Goal: Information Seeking & Learning: Learn about a topic

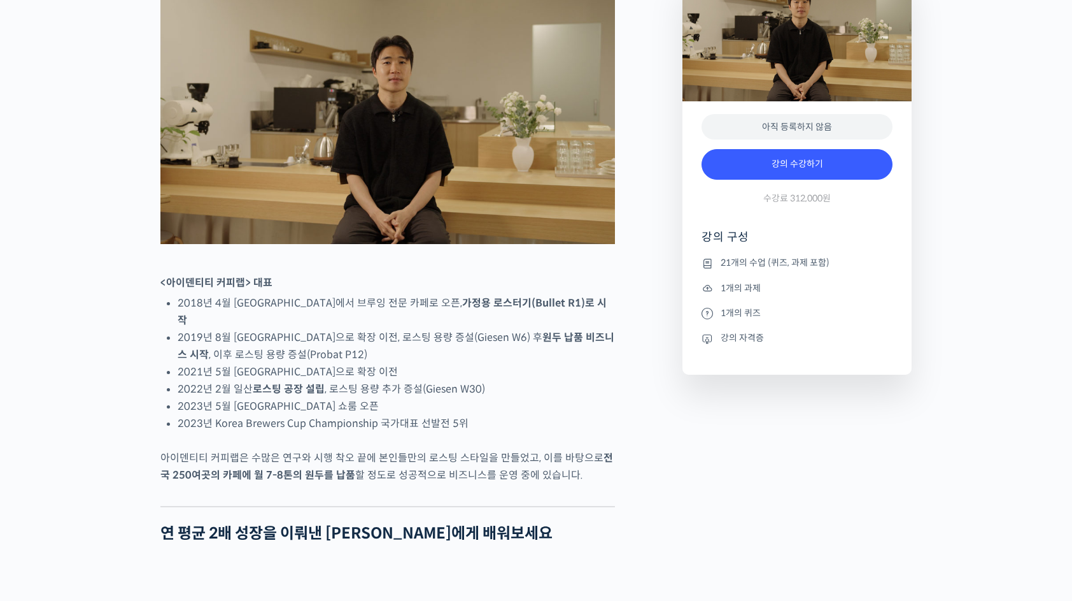
scroll to position [573, 0]
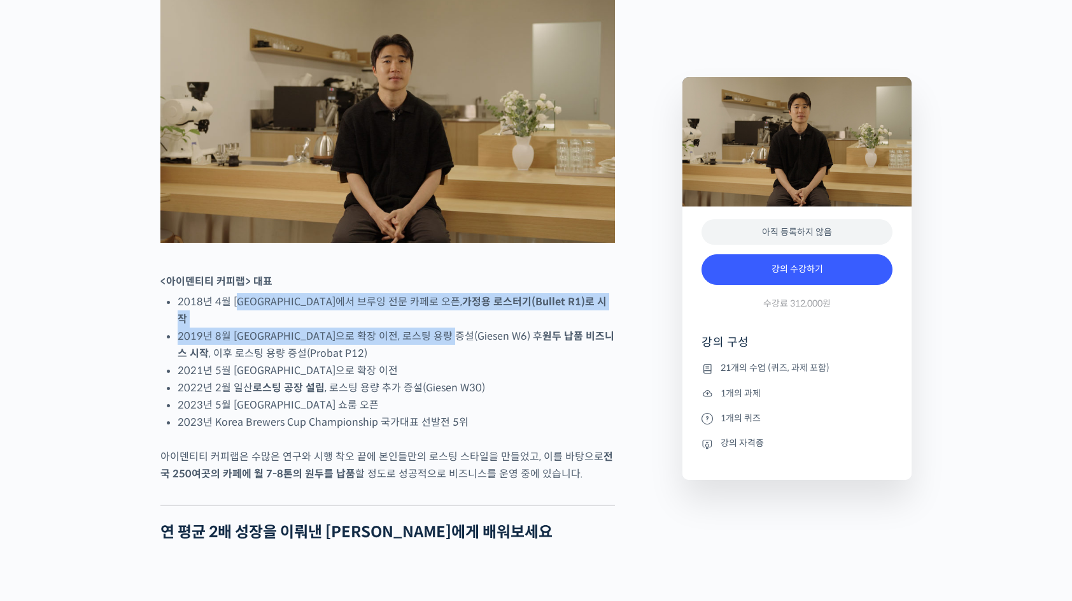
drag, startPoint x: 238, startPoint y: 341, endPoint x: 459, endPoint y: 364, distance: 222.2
click at [459, 364] on ul "2018년 4월 [GEOGRAPHIC_DATA]에서 브루잉 전문 카페로 오픈, 가정용 로스터기(Bullet R1)로 시작 2019년 8월 [G…" at bounding box center [397, 362] width 438 height 138
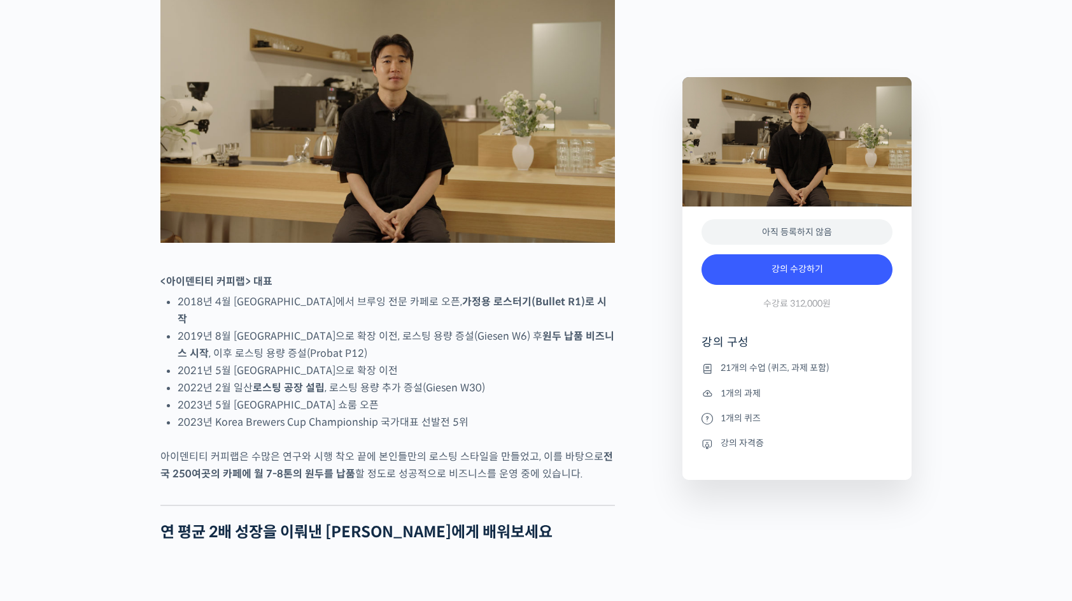
drag, startPoint x: 459, startPoint y: 364, endPoint x: 457, endPoint y: 400, distance: 36.3
click at [457, 379] on li "2021년 5월 [GEOGRAPHIC_DATA]으로 확장 이전" at bounding box center [397, 370] width 438 height 17
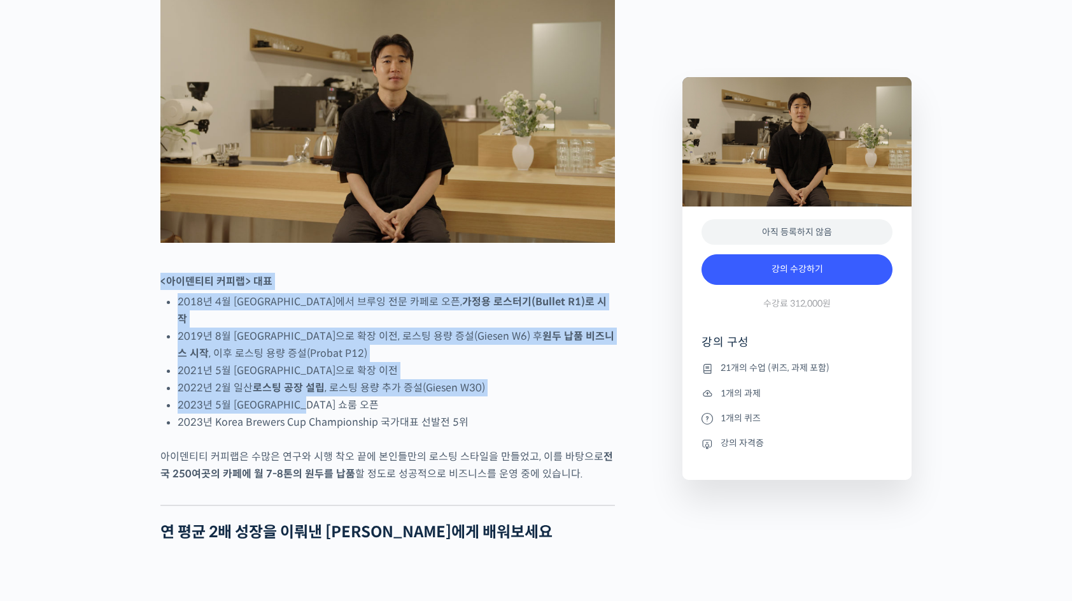
drag, startPoint x: 549, startPoint y: 427, endPoint x: 252, endPoint y: 308, distance: 319.5
click at [464, 362] on li "2019년 8월 [GEOGRAPHIC_DATA]으로 확장 이전, 로스팅 용량 증설(Giesen W6) 후 원두 납품 비즈니스 시작 , 이후 로…" at bounding box center [397, 344] width 438 height 34
drag, startPoint x: 516, startPoint y: 434, endPoint x: 152, endPoint y: 312, distance: 384.2
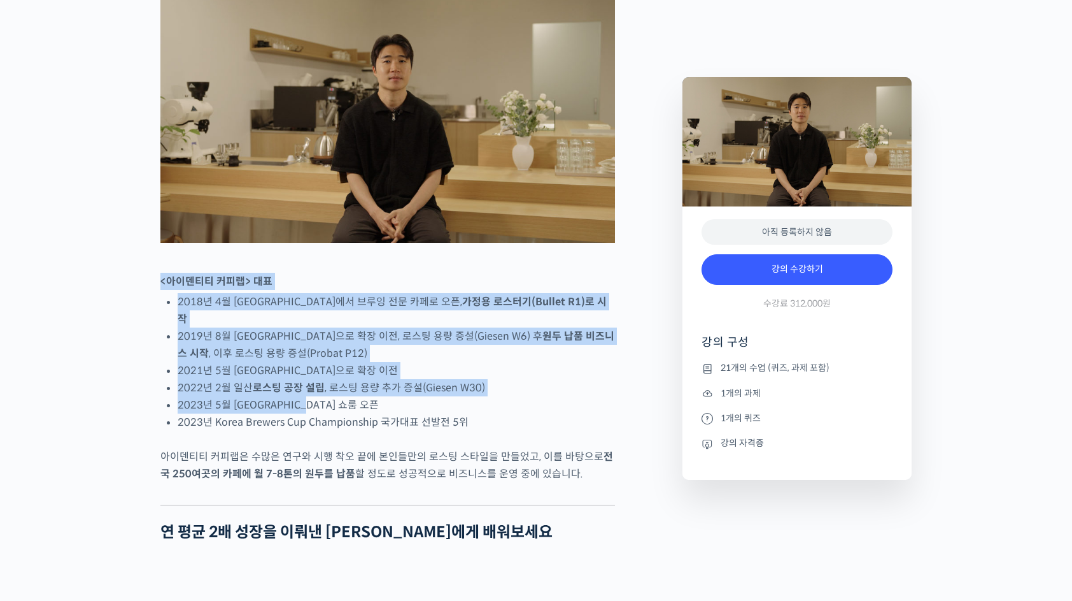
drag, startPoint x: 152, startPoint y: 312, endPoint x: 336, endPoint y: 383, distance: 197.4
click at [338, 362] on li "2019년 8월 [GEOGRAPHIC_DATA]으로 확장 이전, 로스팅 용량 증설(Giesen W6) 후 원두 납품 비즈니스 시작 , 이후 로…" at bounding box center [397, 344] width 438 height 34
click at [343, 362] on li "2019년 8월 [GEOGRAPHIC_DATA]으로 확장 이전, 로스팅 용량 증설(Giesen W6) 후 원두 납품 비즈니스 시작 , 이후 로…" at bounding box center [397, 344] width 438 height 34
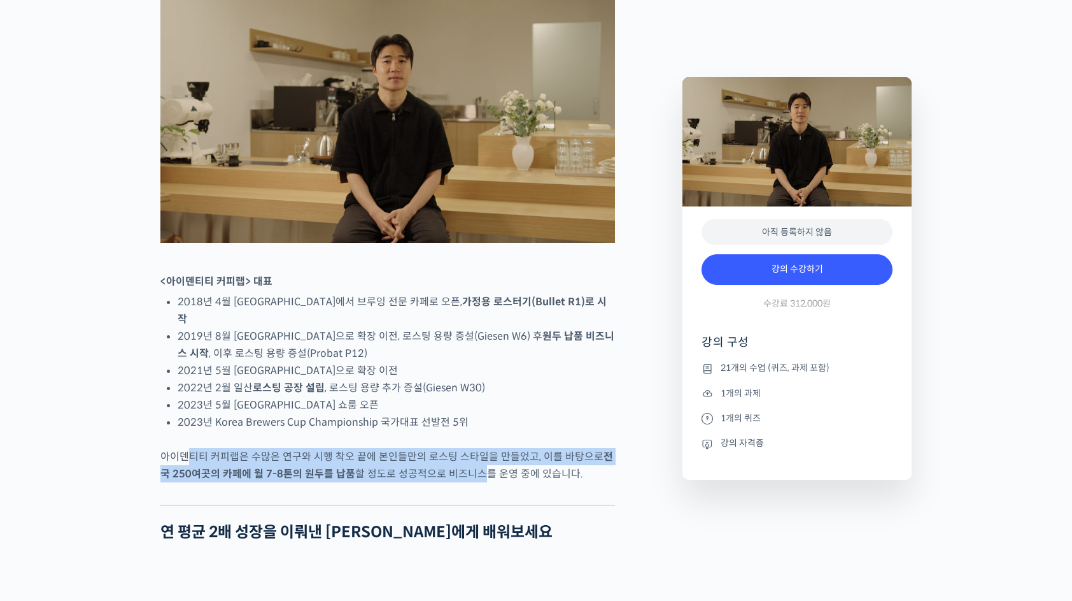
drag, startPoint x: 188, startPoint y: 476, endPoint x: 467, endPoint y: 506, distance: 281.2
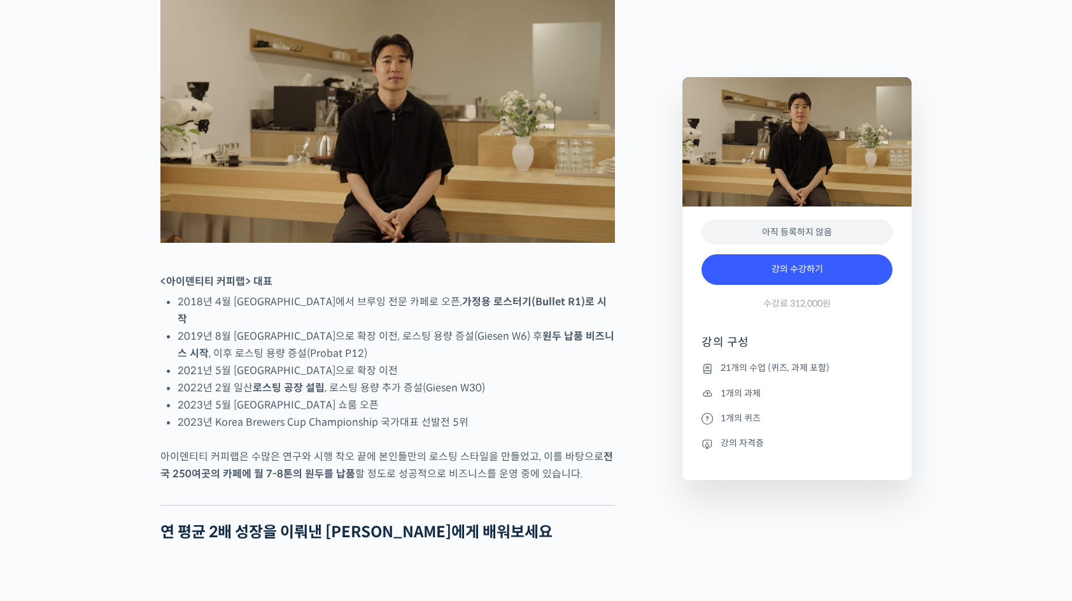
drag, startPoint x: 467, startPoint y: 506, endPoint x: 395, endPoint y: 534, distance: 77.8
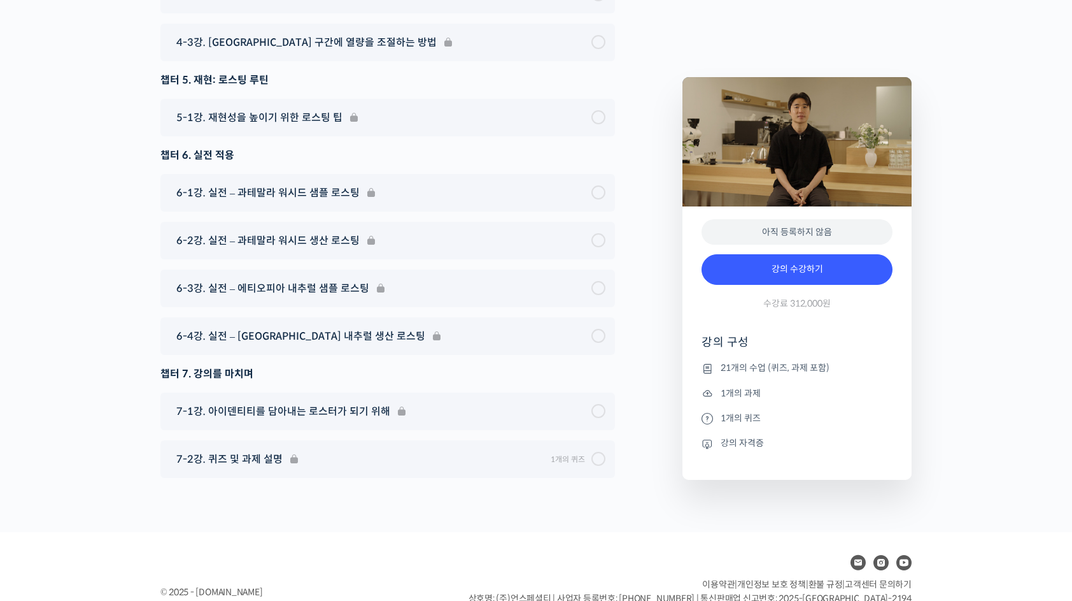
scroll to position [0, 0]
